Goal: Information Seeking & Learning: Understand process/instructions

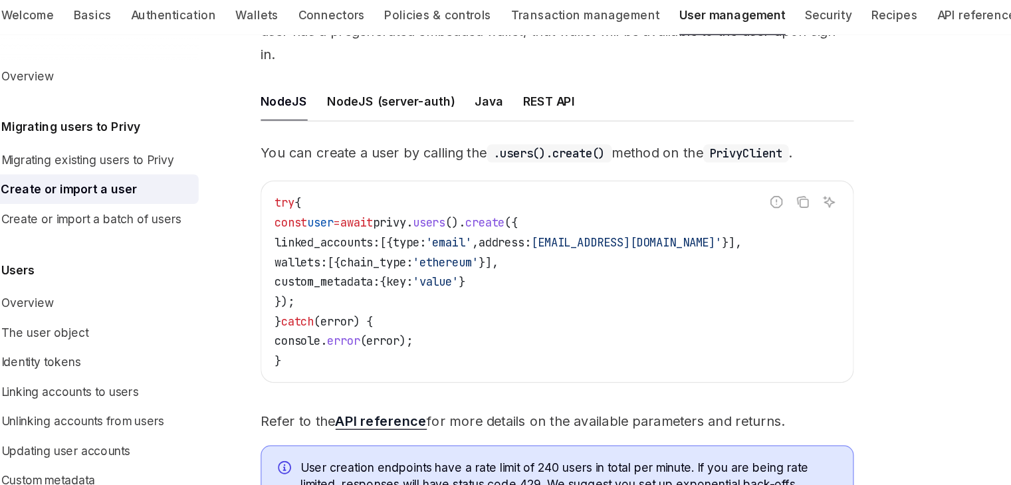
scroll to position [193, 0]
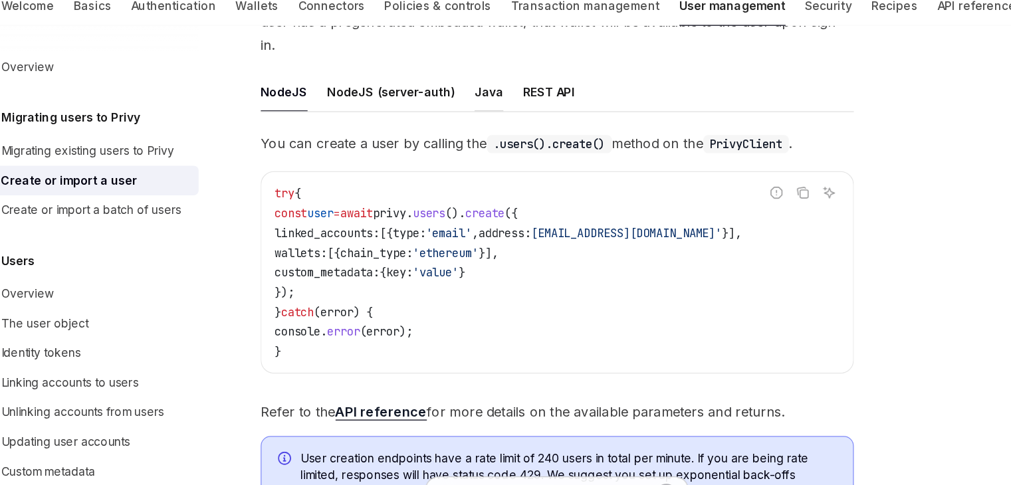
click at [439, 116] on button "Java" at bounding box center [442, 127] width 23 height 31
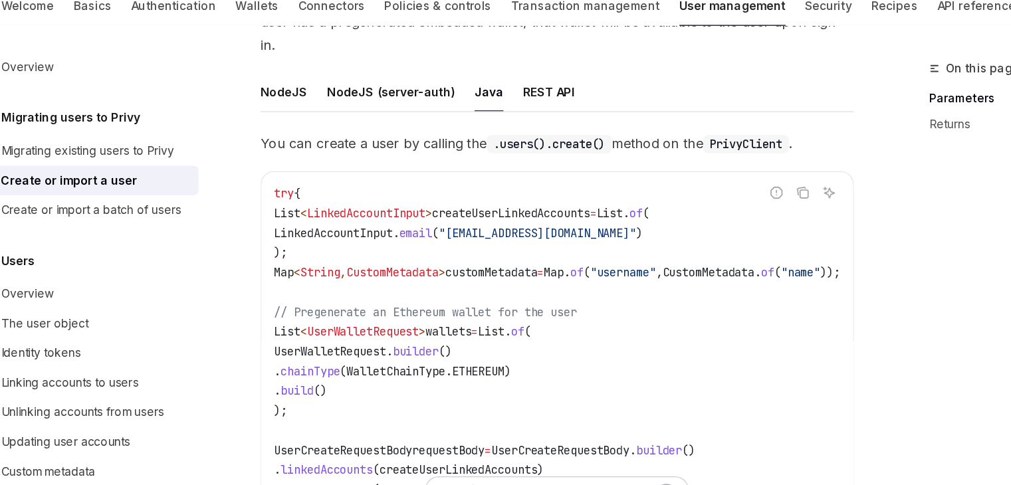
click at [283, 122] on button "NodeJS" at bounding box center [277, 127] width 38 height 31
type textarea "*"
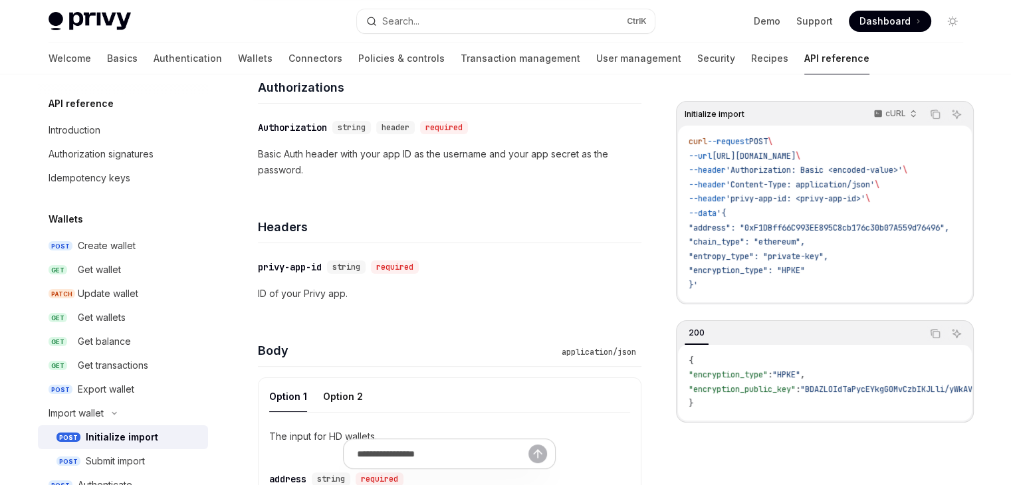
scroll to position [133, 0]
